Goal: Task Accomplishment & Management: Use online tool/utility

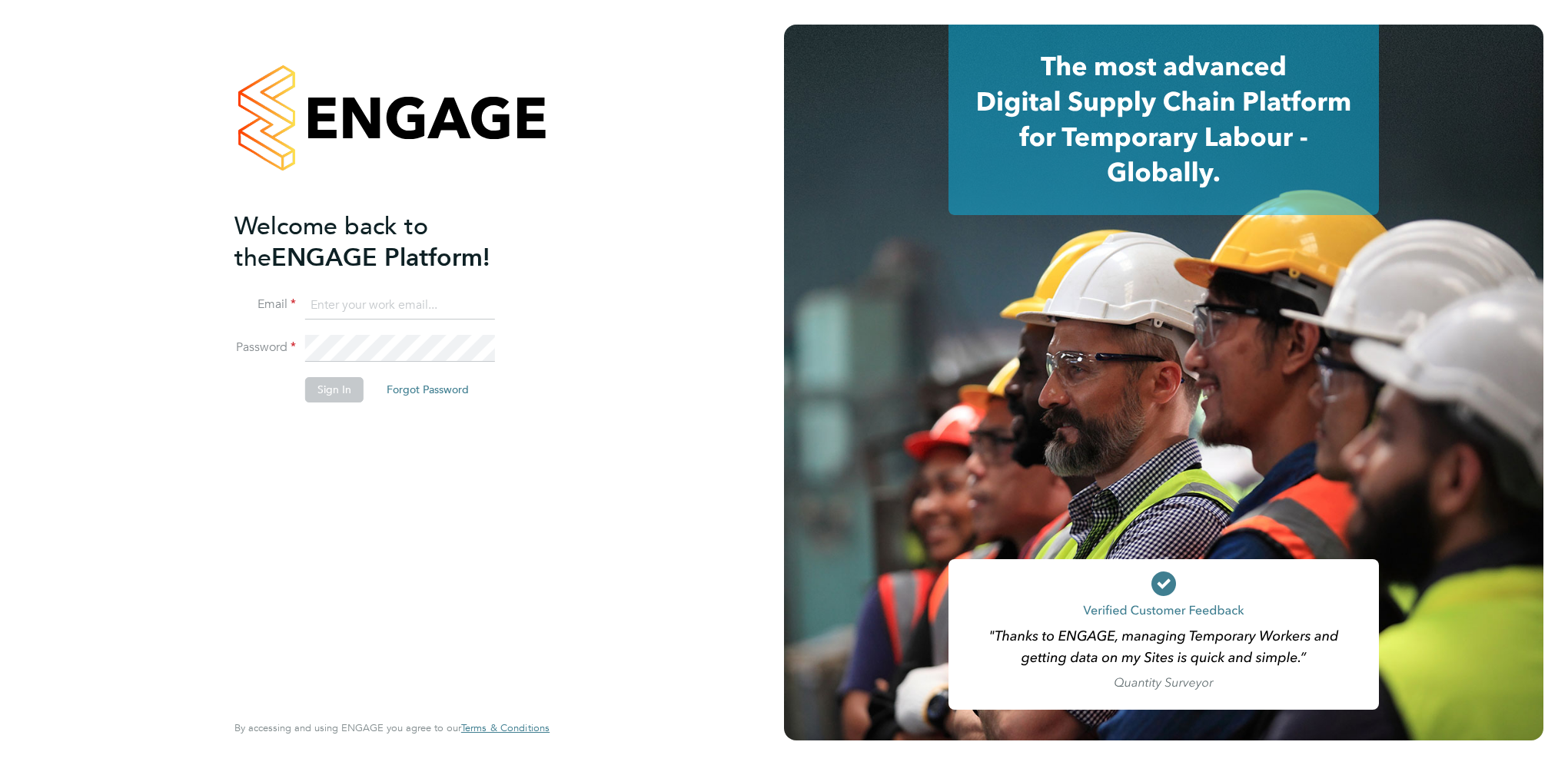
type input "[EMAIL_ADDRESS][PERSON_NAME][DOMAIN_NAME]"
click at [319, 388] on button "Sign In" at bounding box center [334, 389] width 59 height 25
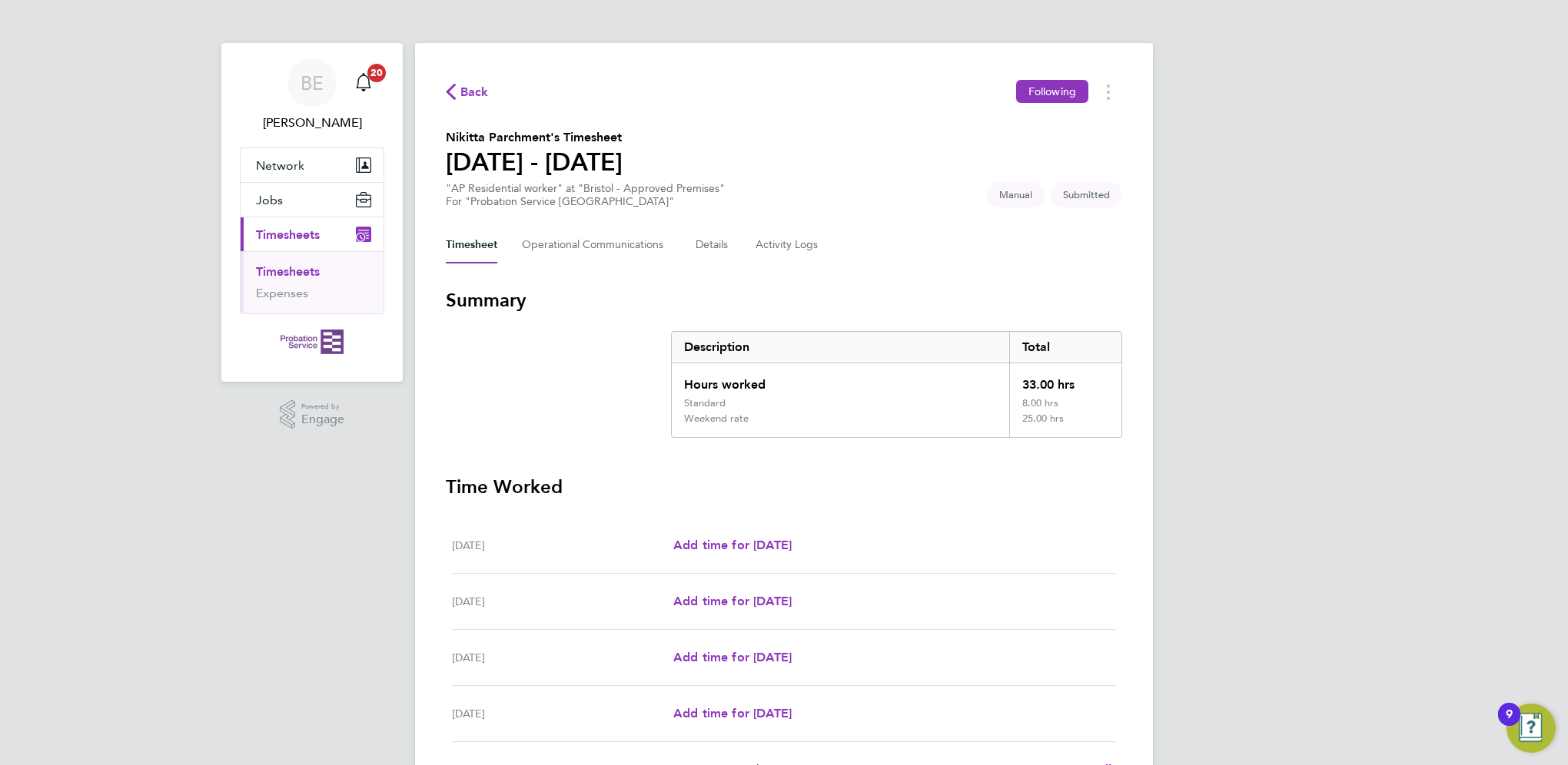
scroll to position [333, 0]
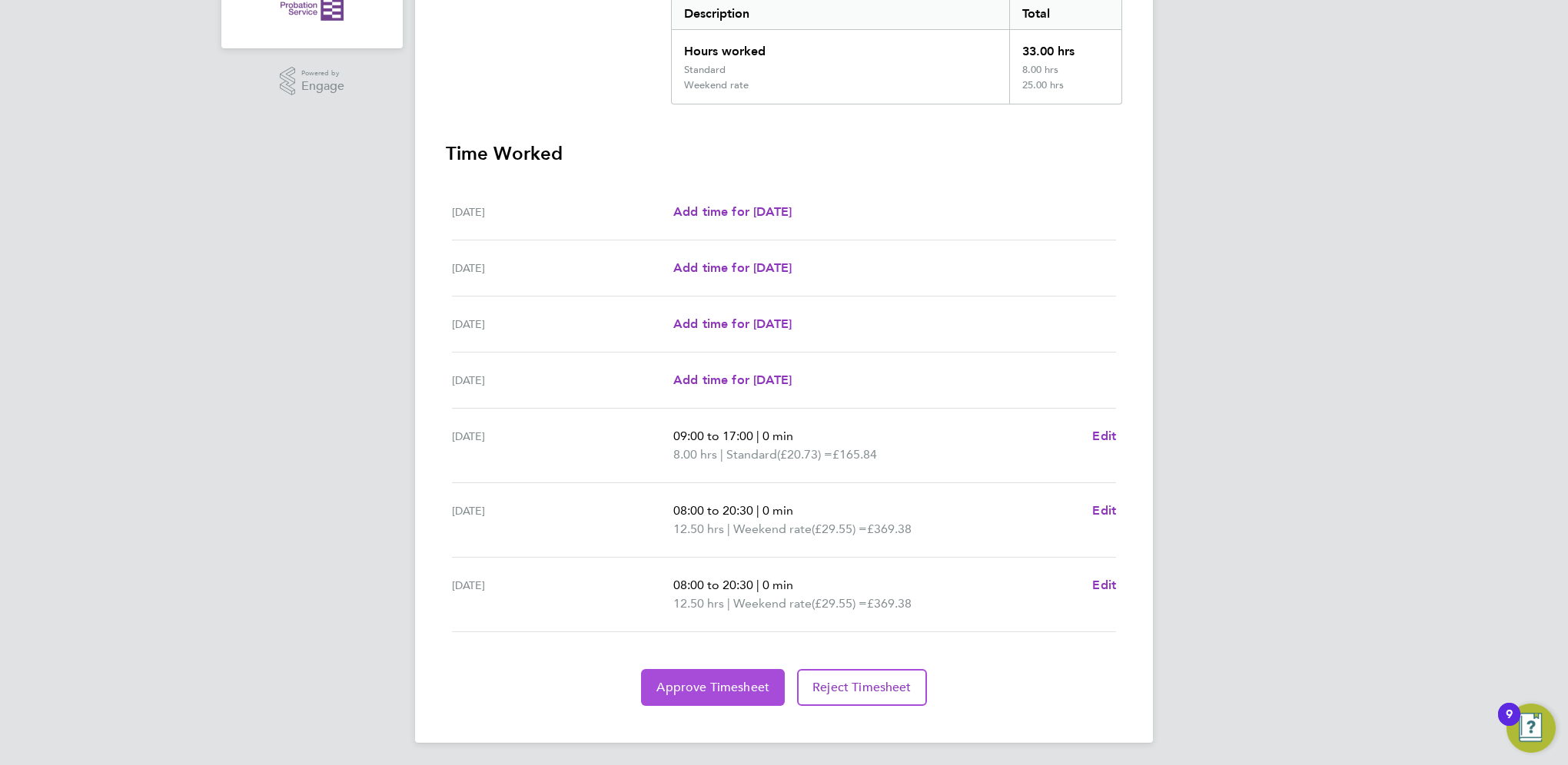
click at [730, 687] on span "Approve Timesheet" at bounding box center [713, 687] width 113 height 15
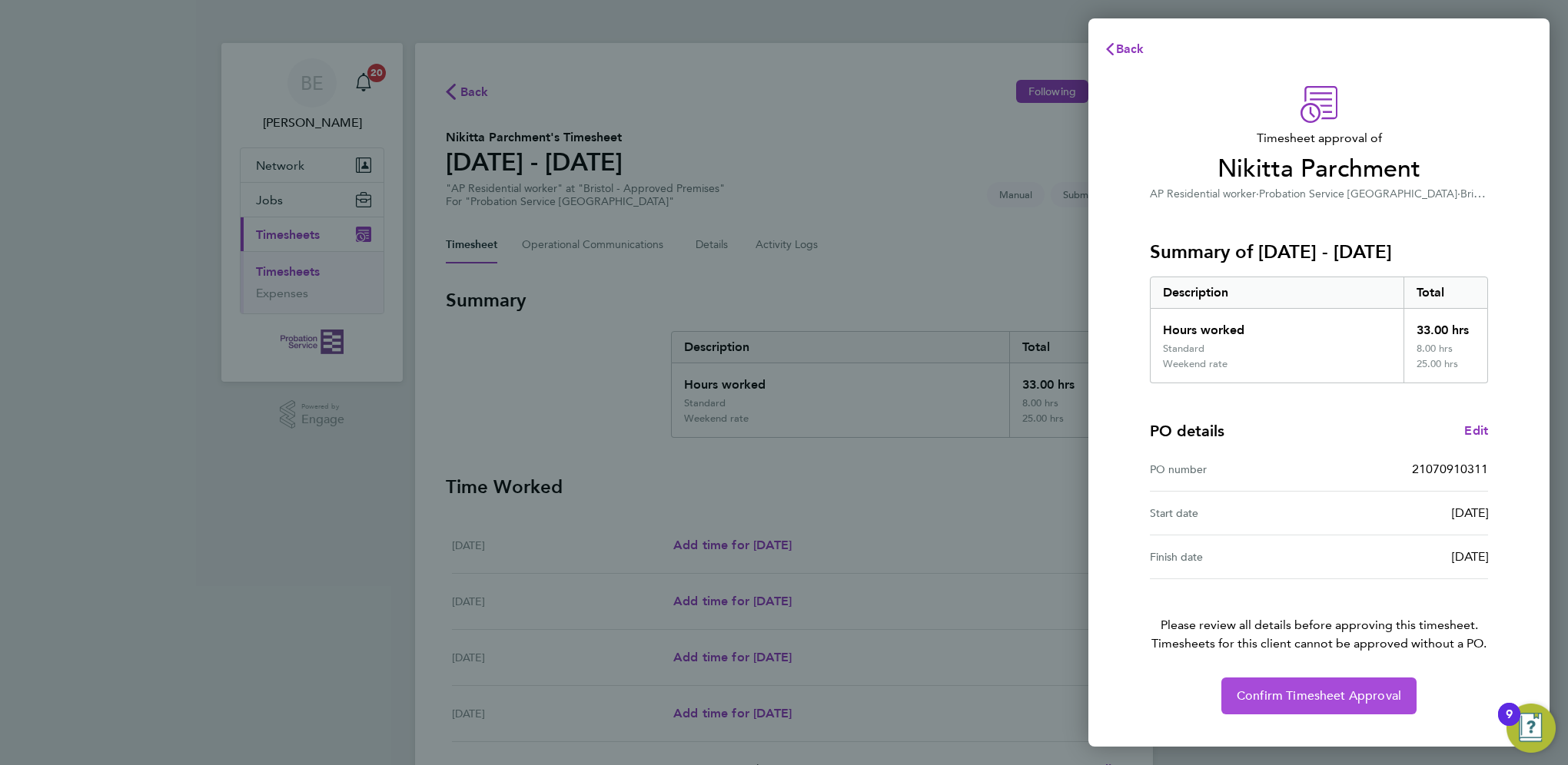
drag, startPoint x: 1351, startPoint y: 697, endPoint x: 1333, endPoint y: 676, distance: 27.7
click at [1351, 698] on span "Confirm Timesheet Approval" at bounding box center [1319, 695] width 165 height 15
